Goal: Transaction & Acquisition: Purchase product/service

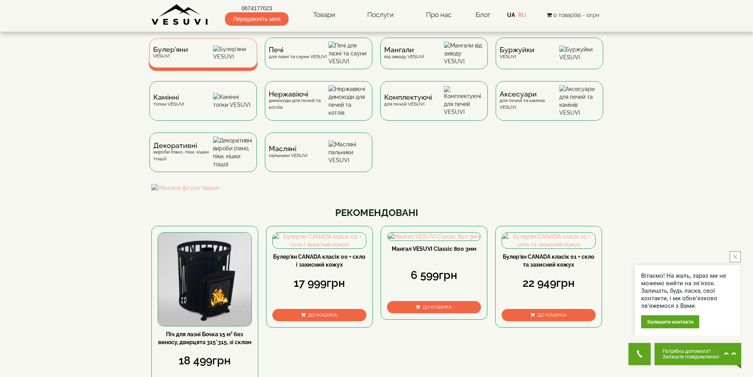
click at [183, 52] on span "Булер'яни" at bounding box center [170, 50] width 35 height 6
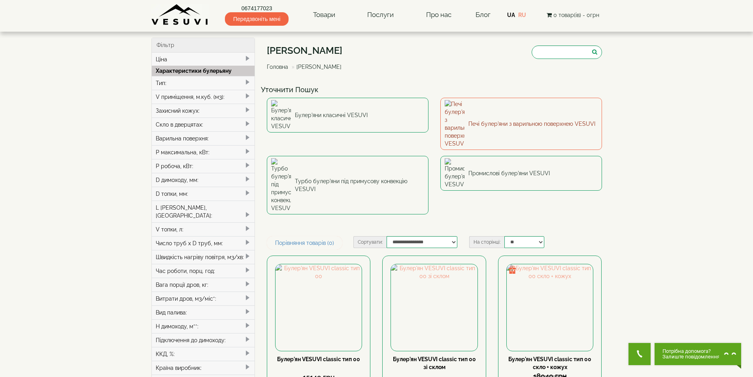
click at [518, 109] on link "Печі булер'яни з варильною поверхнею VESUVI" at bounding box center [522, 124] width 162 height 52
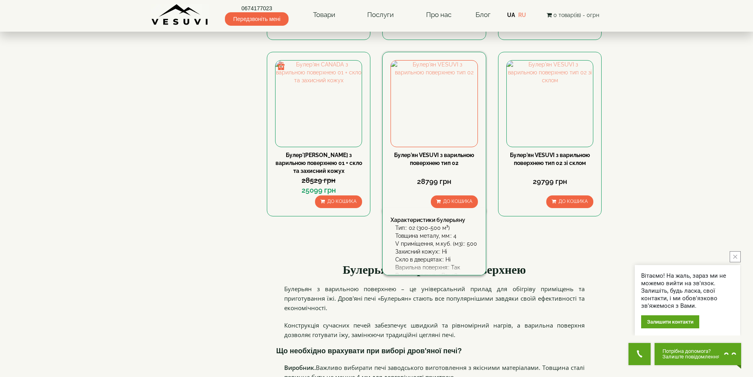
scroll to position [751, 0]
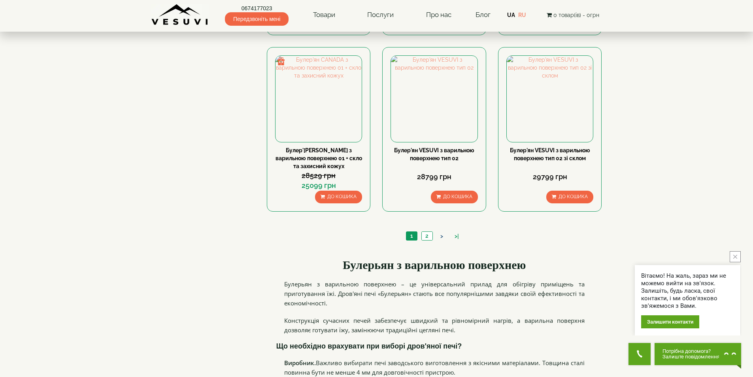
click at [441, 236] on link ">" at bounding box center [442, 236] width 11 height 8
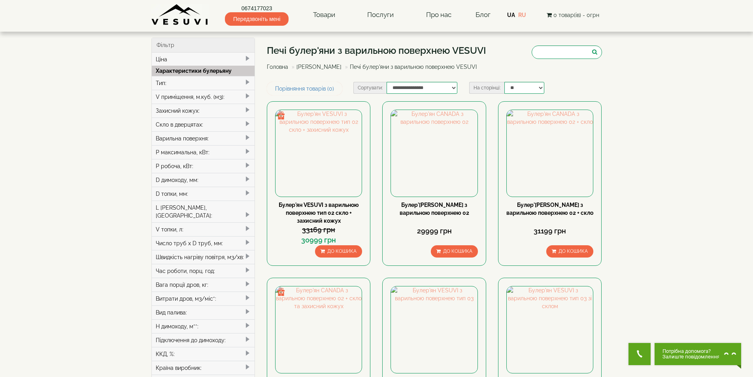
scroll to position [198, 0]
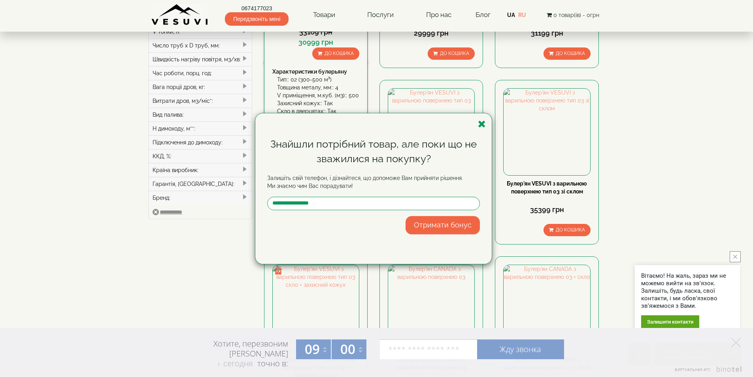
drag, startPoint x: 485, startPoint y: 125, endPoint x: 366, endPoint y: 49, distance: 141.4
click at [484, 125] on icon "button" at bounding box center [482, 124] width 8 height 10
